Goal: Information Seeking & Learning: Learn about a topic

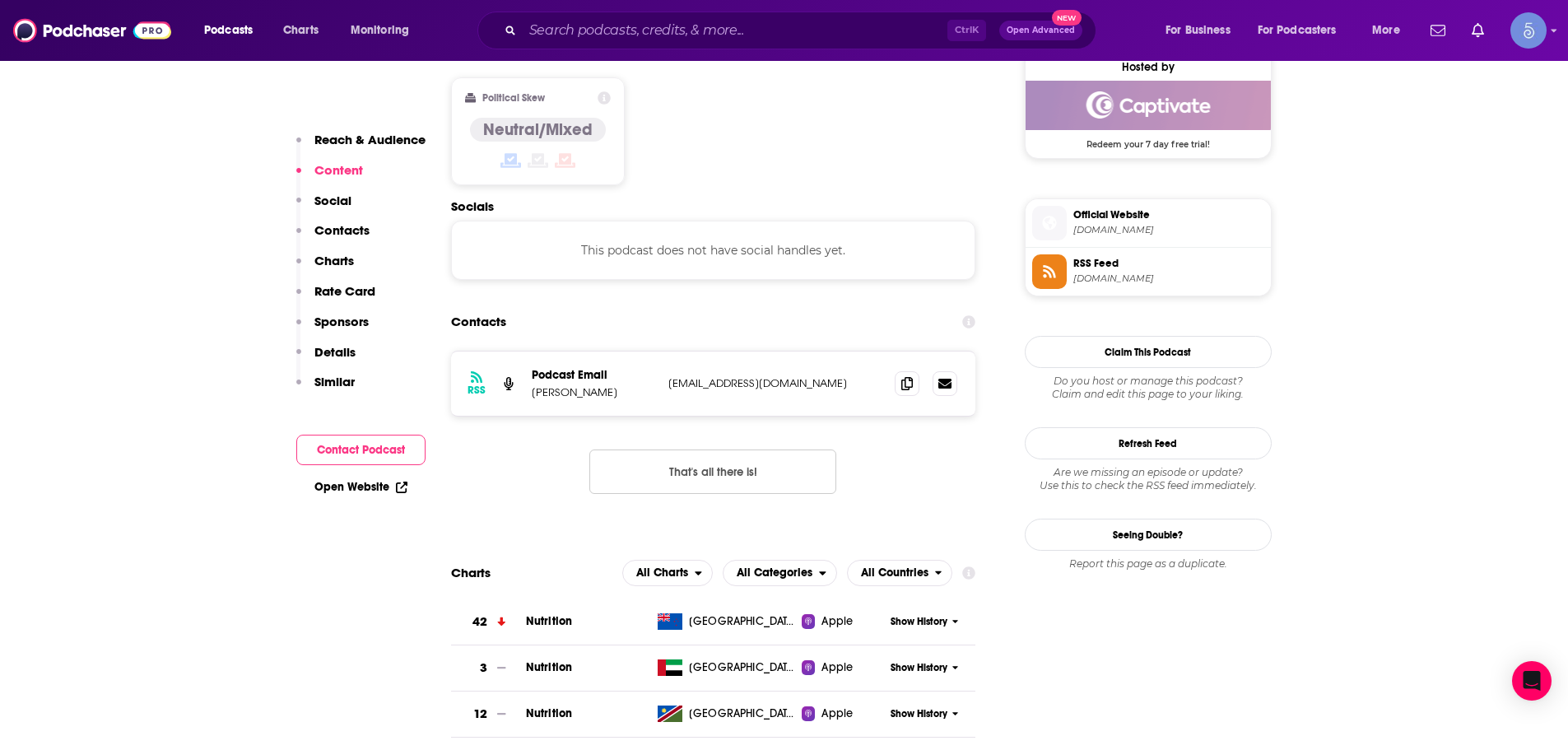
scroll to position [1728, 0]
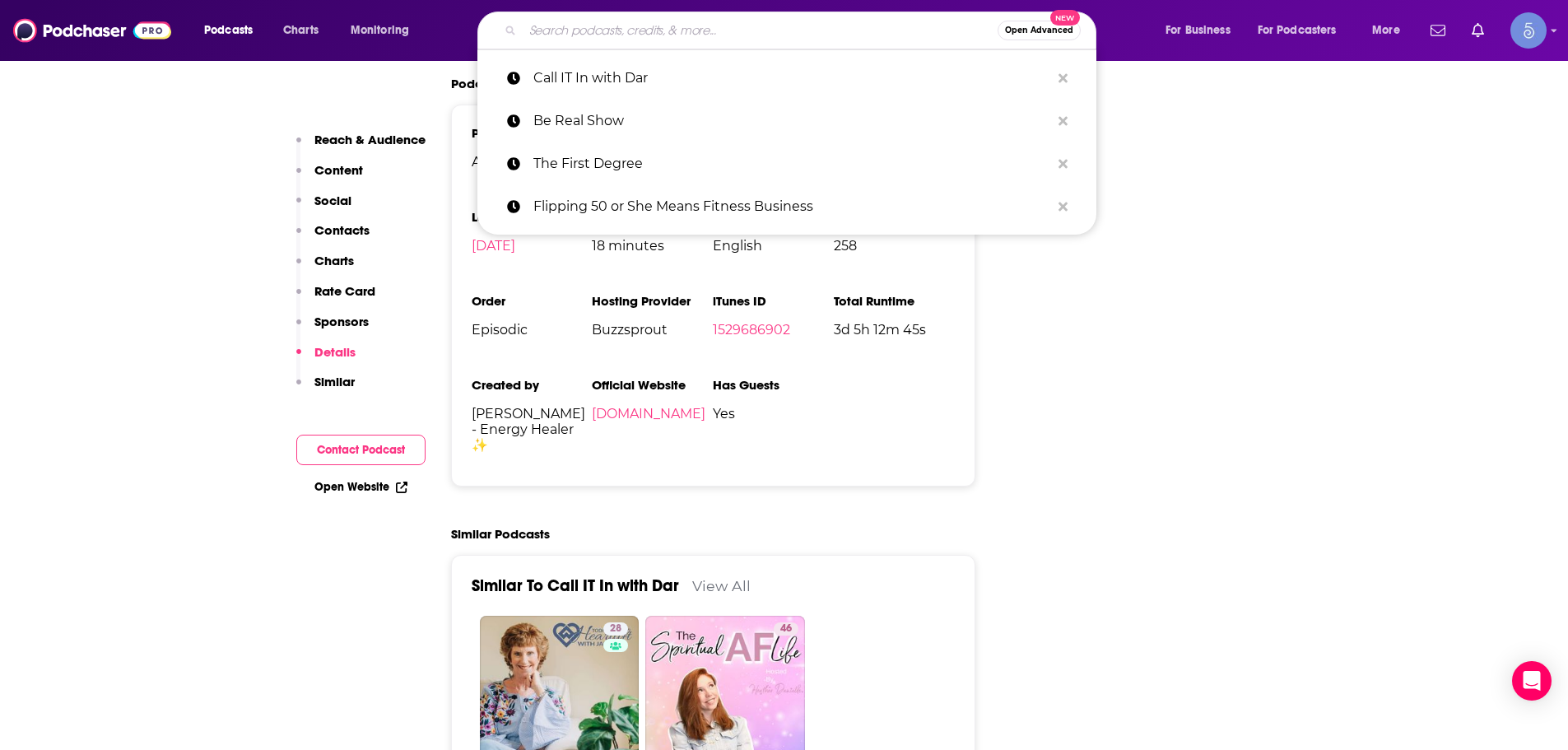
type input "Microdosing For Healing"
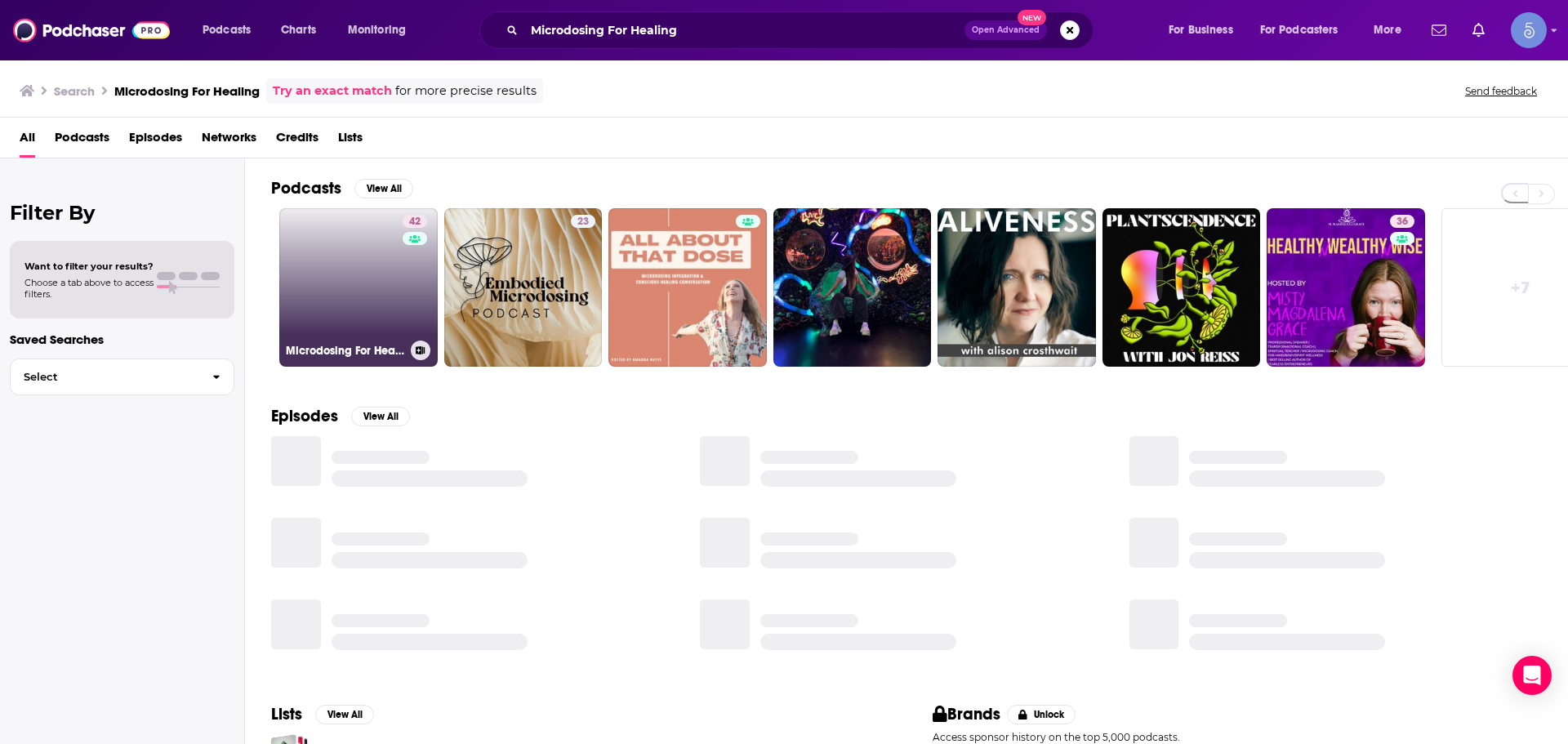
click at [364, 330] on link "42 Microdosing For Healing" at bounding box center [359, 287] width 159 height 159
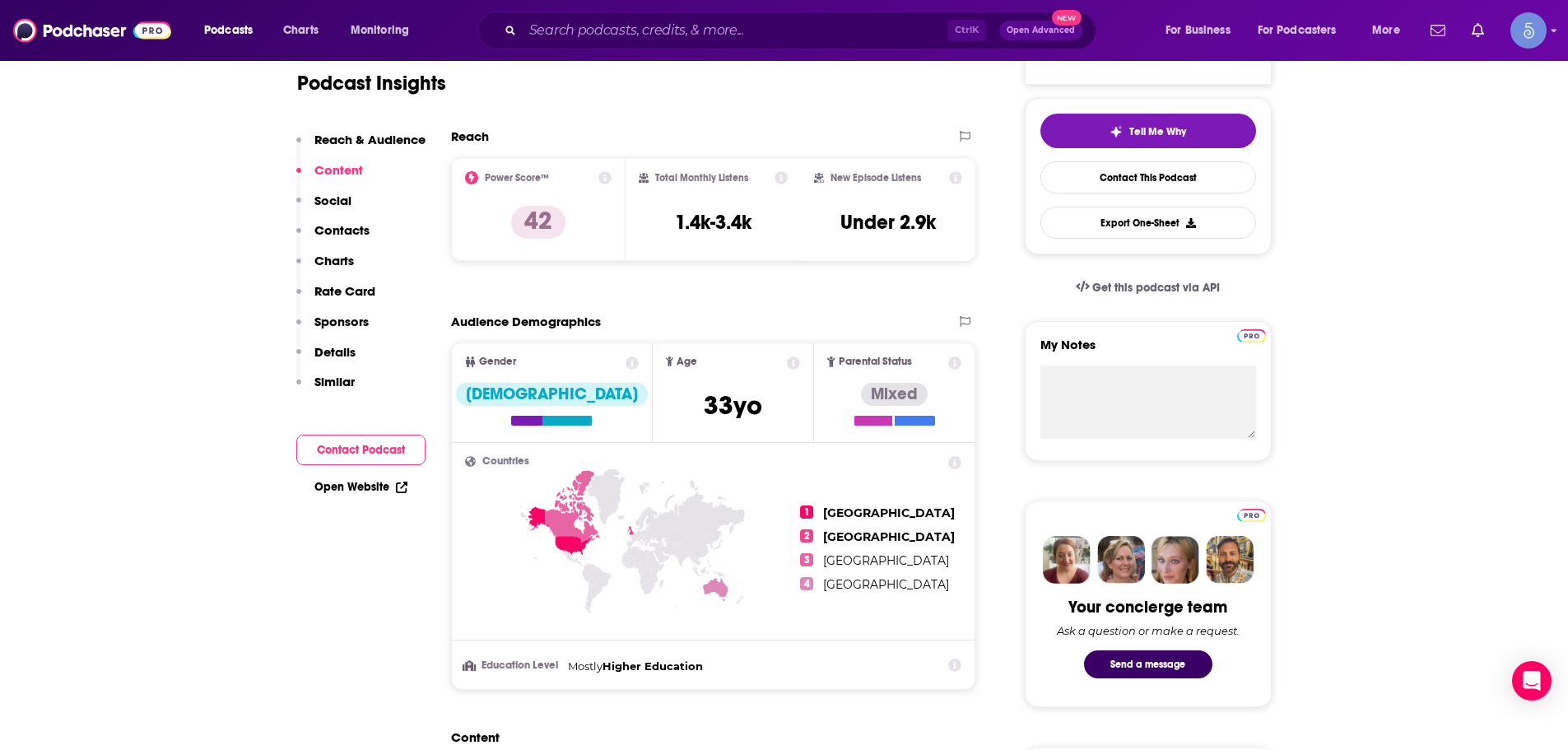
scroll to position [247, 0]
